Goal: Information Seeking & Learning: Learn about a topic

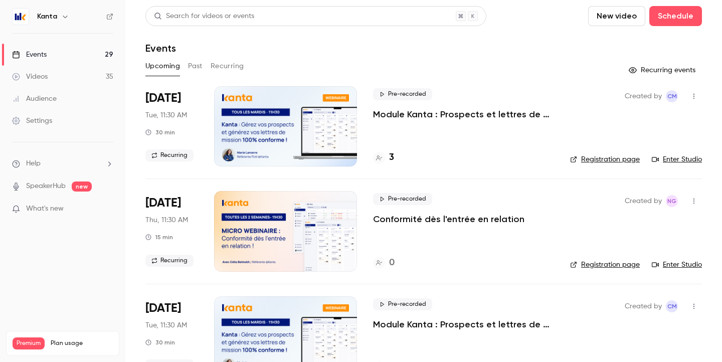
click at [192, 62] on button "Past" at bounding box center [195, 66] width 15 height 16
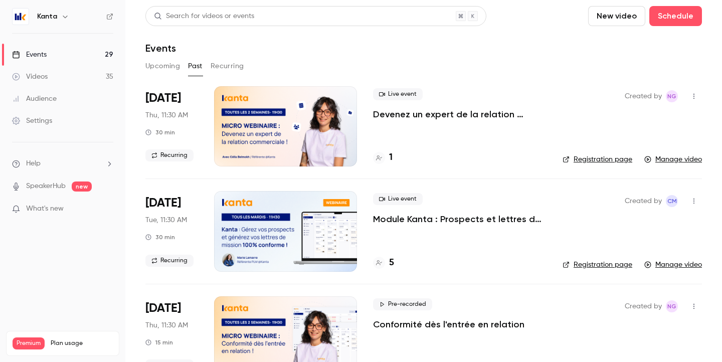
click at [247, 140] on div at bounding box center [285, 126] width 143 height 80
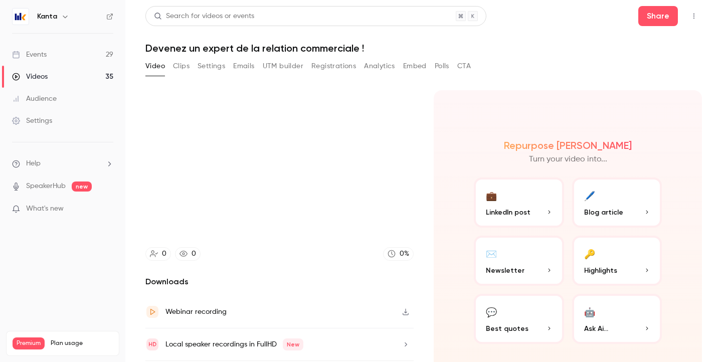
scroll to position [31, 0]
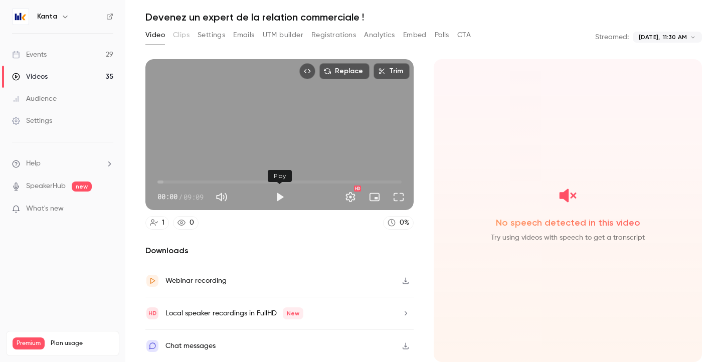
click at [275, 196] on button "Play" at bounding box center [280, 197] width 20 height 20
click at [180, 182] on span "00:01" at bounding box center [279, 182] width 244 height 16
click at [202, 181] on span "00:52" at bounding box center [279, 182] width 244 height 16
click at [243, 182] on span "01:41" at bounding box center [279, 182] width 244 height 16
click at [281, 182] on span "04:38" at bounding box center [279, 182] width 244 height 16
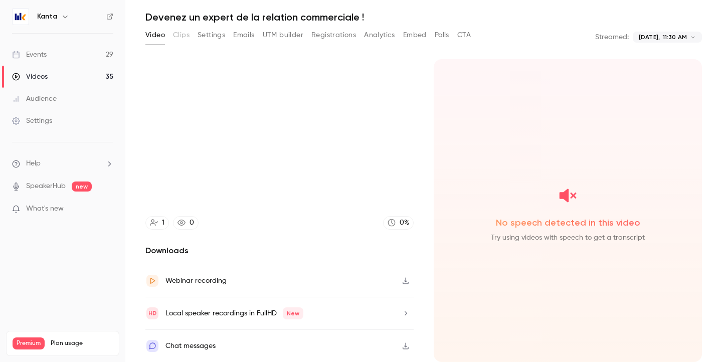
click at [199, 280] on div "Webinar recording" at bounding box center [195, 281] width 61 height 12
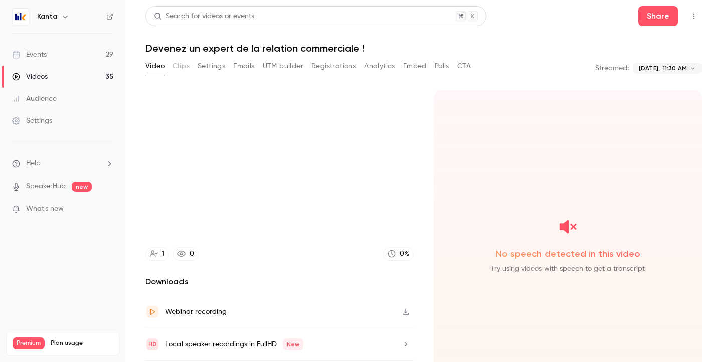
click at [149, 67] on button "Video" at bounding box center [155, 66] width 20 height 16
type input "*****"
click at [41, 91] on link "Audience" at bounding box center [62, 99] width 125 height 22
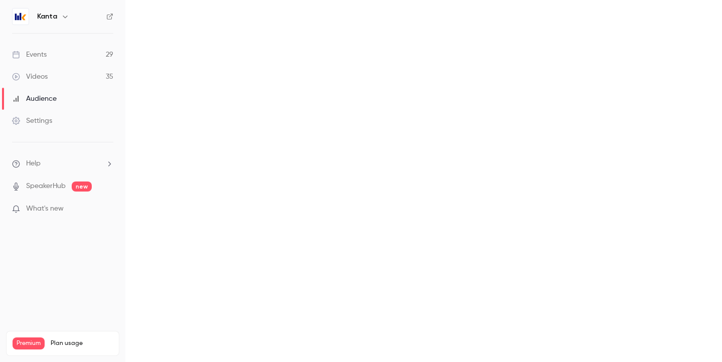
click at [46, 79] on div "Videos" at bounding box center [30, 77] width 36 height 10
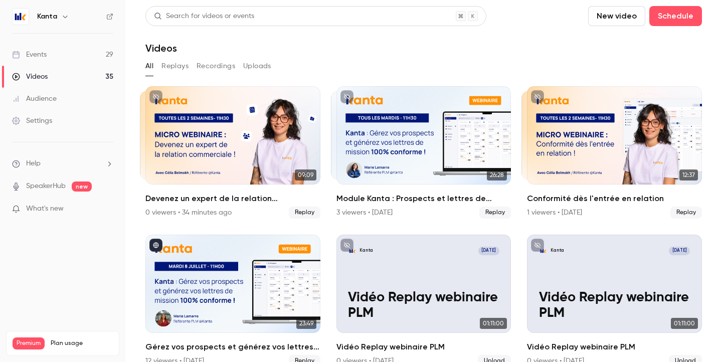
click at [34, 56] on div "Events" at bounding box center [29, 55] width 35 height 10
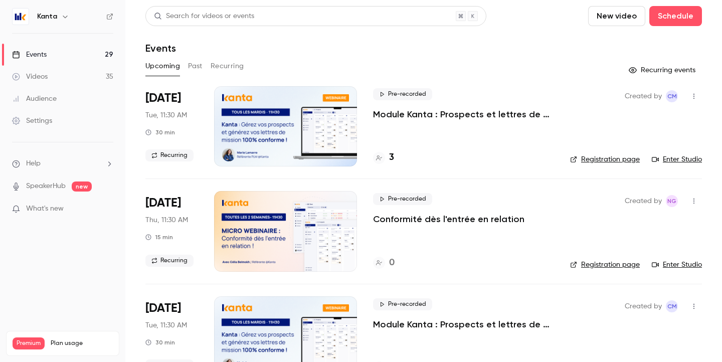
click at [192, 68] on button "Past" at bounding box center [195, 66] width 15 height 16
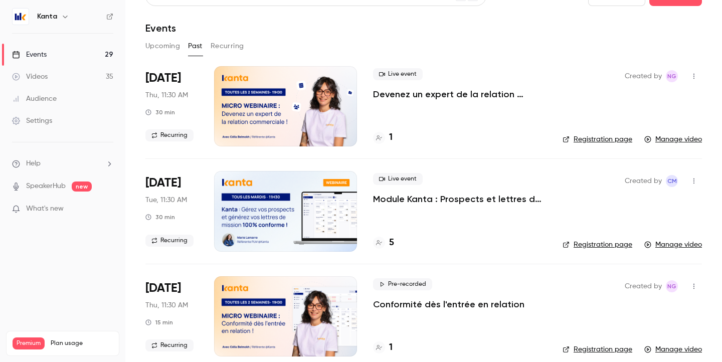
scroll to position [19, 0]
